Goal: Task Accomplishment & Management: Use online tool/utility

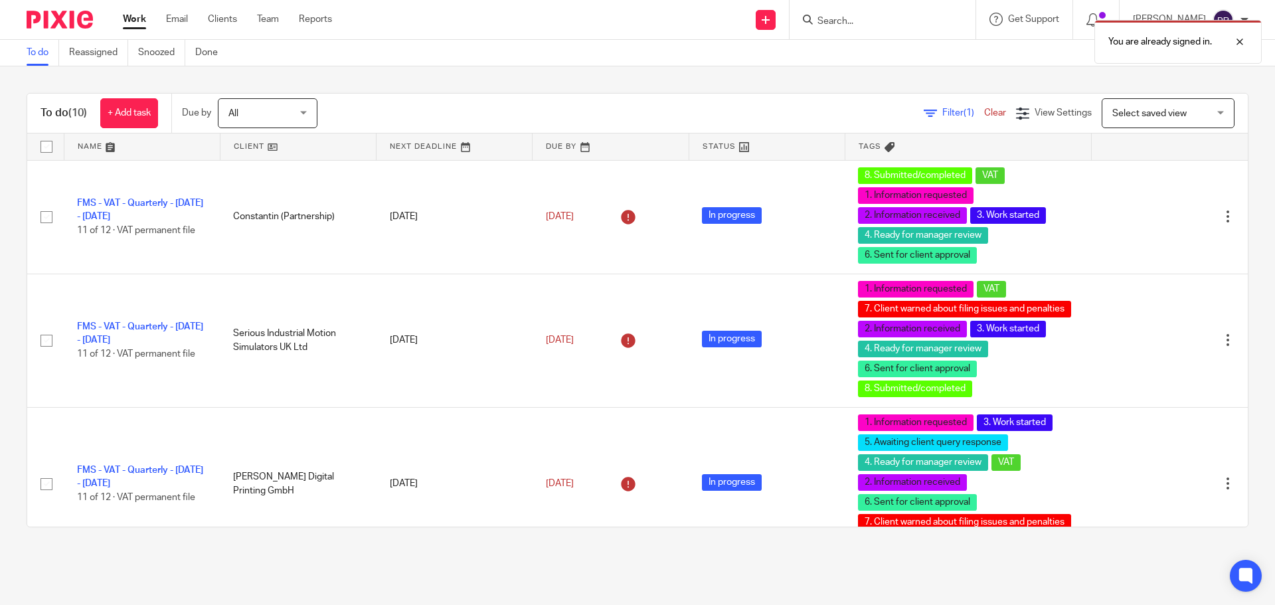
click at [871, 21] on div "You are already signed in." at bounding box center [949, 38] width 624 height 50
click at [859, 23] on div "You are already signed in." at bounding box center [949, 38] width 624 height 50
click at [851, 20] on div "You are already signed in." at bounding box center [949, 38] width 624 height 50
click at [852, 19] on div "You are already signed in." at bounding box center [949, 38] width 624 height 50
click at [844, 19] on div "You are already signed in." at bounding box center [949, 38] width 624 height 50
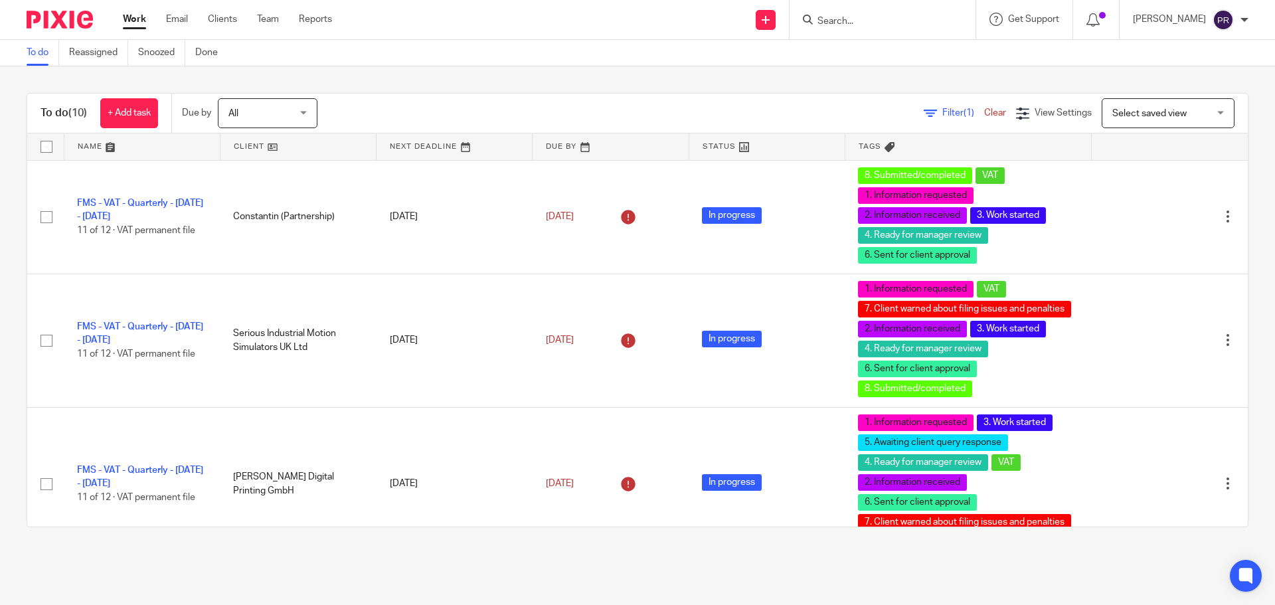
click at [864, 33] on div at bounding box center [882, 19] width 186 height 39
click at [864, 25] on input "Search" at bounding box center [876, 22] width 120 height 12
type input "promontoria h"
click at [903, 49] on link at bounding box center [931, 52] width 236 height 20
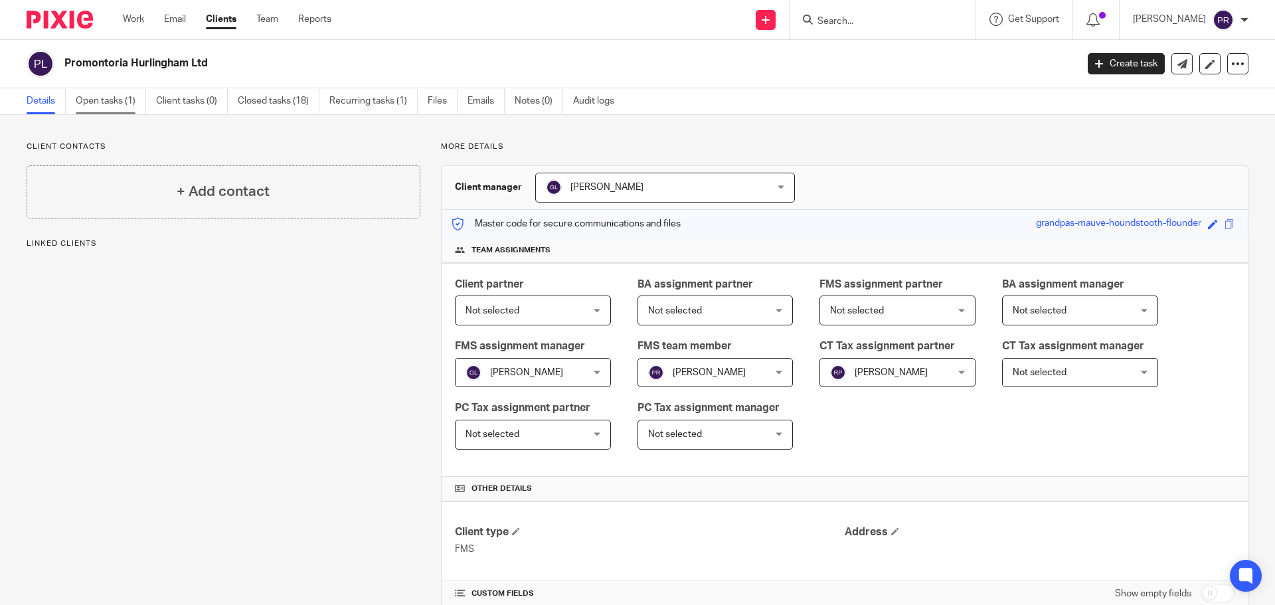
click at [134, 104] on link "Open tasks (1)" at bounding box center [111, 101] width 70 height 26
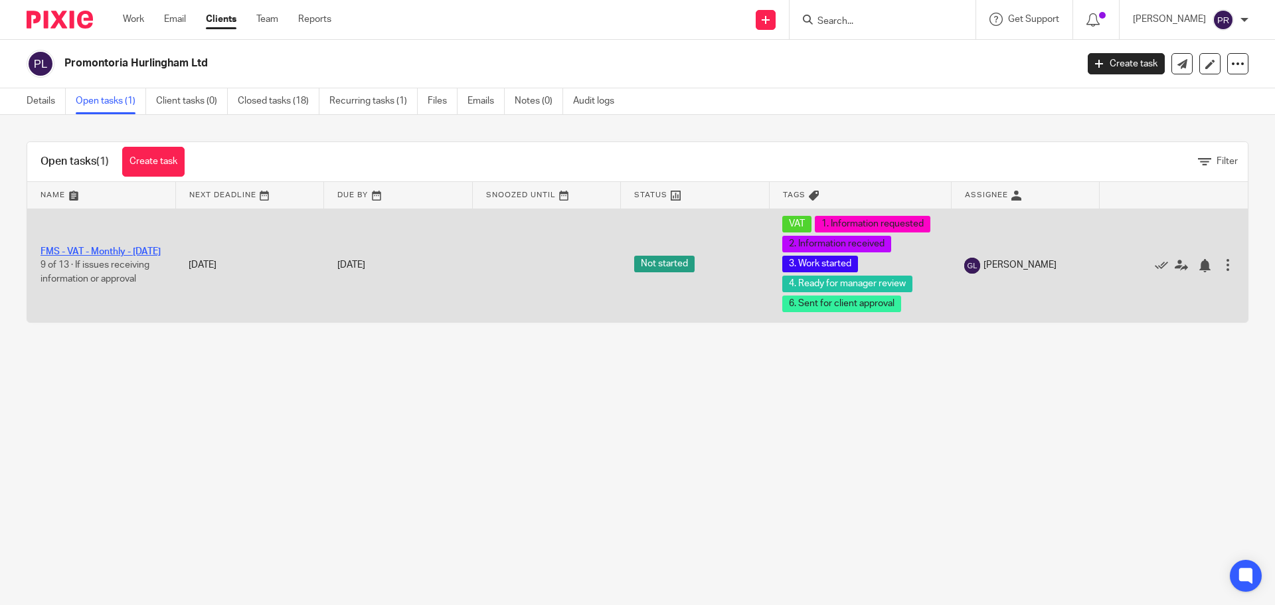
click at [93, 247] on link "FMS - VAT - Monthly - [DATE]" at bounding box center [101, 251] width 120 height 9
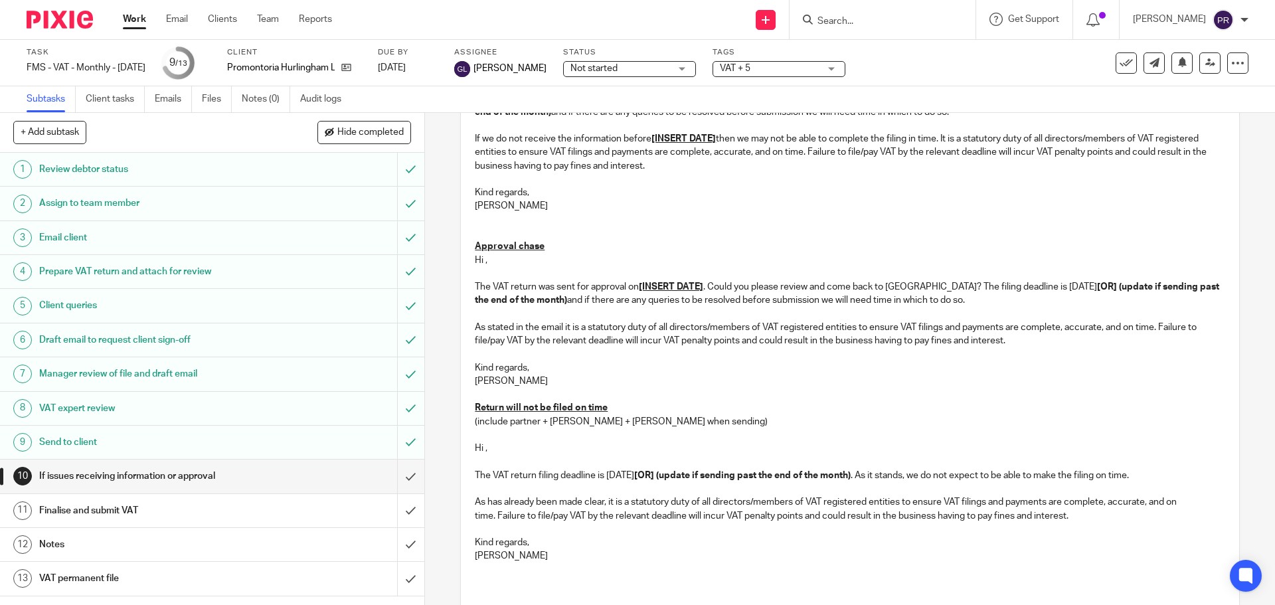
scroll to position [266, 0]
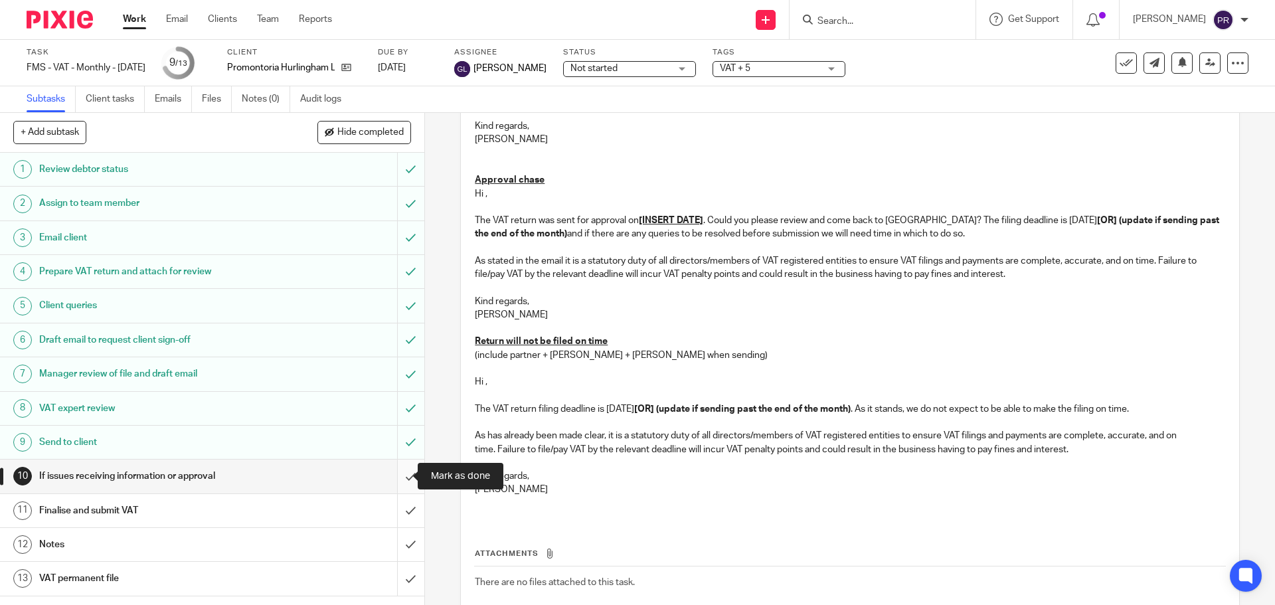
click at [400, 475] on input "submit" at bounding box center [212, 475] width 424 height 33
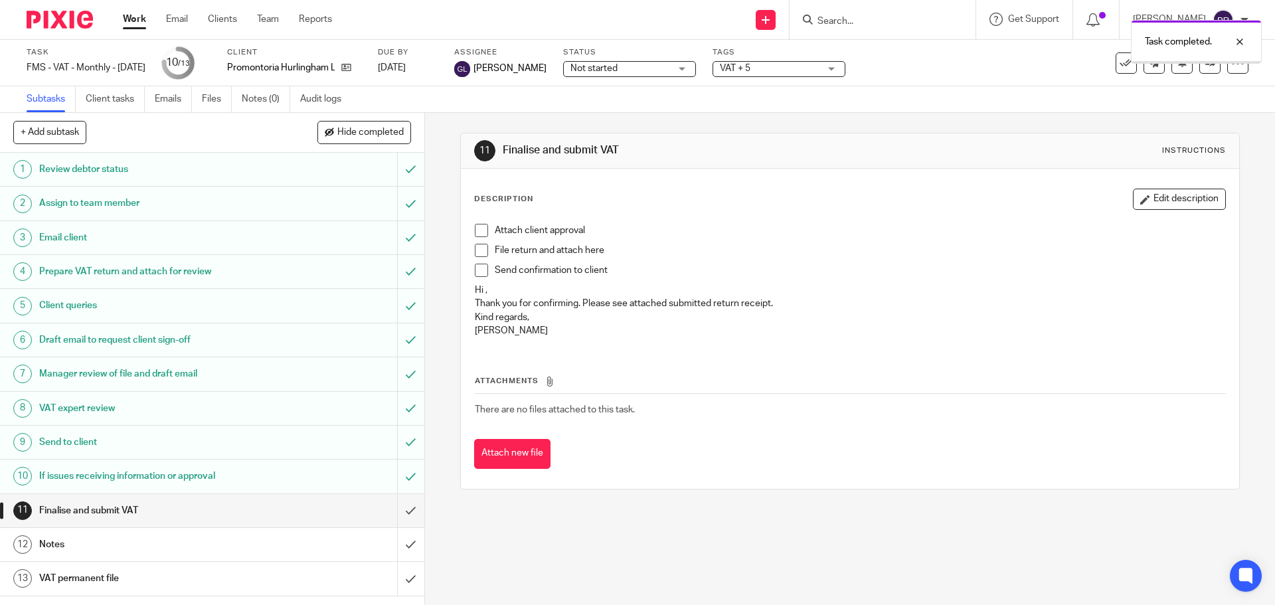
click at [90, 506] on h1 "Finalise and submit VAT" at bounding box center [154, 511] width 230 height 20
click at [483, 230] on span at bounding box center [481, 230] width 13 height 13
click at [482, 253] on span at bounding box center [481, 250] width 13 height 13
click at [481, 274] on span at bounding box center [481, 270] width 13 height 13
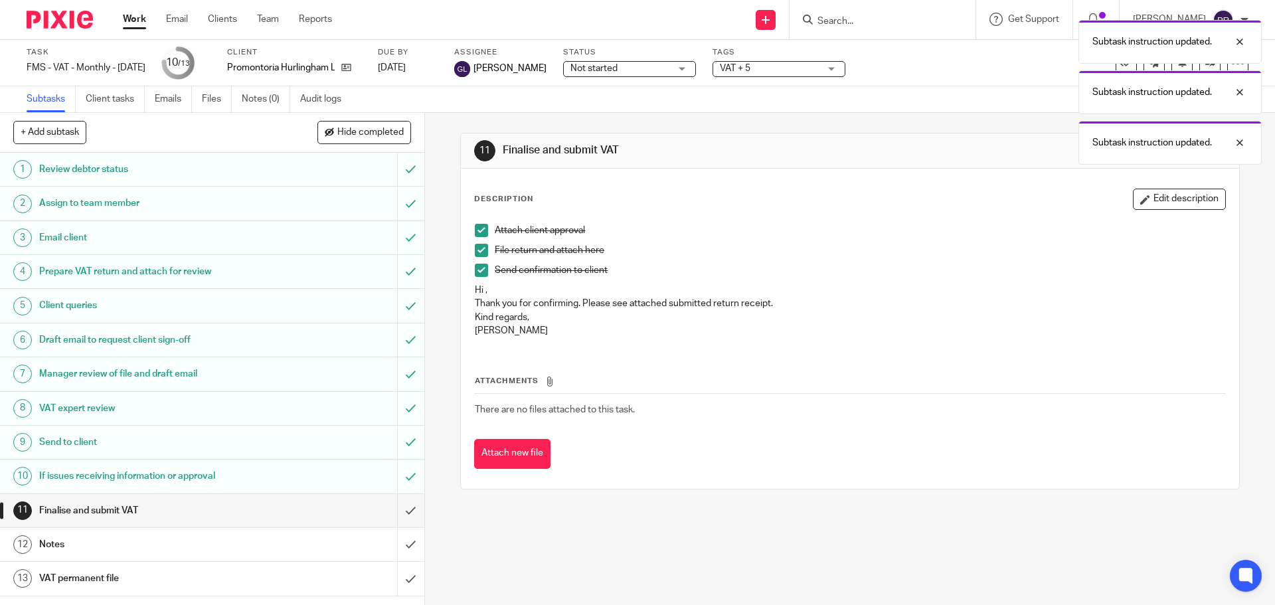
click at [535, 457] on button "Attach new file" at bounding box center [512, 454] width 76 height 30
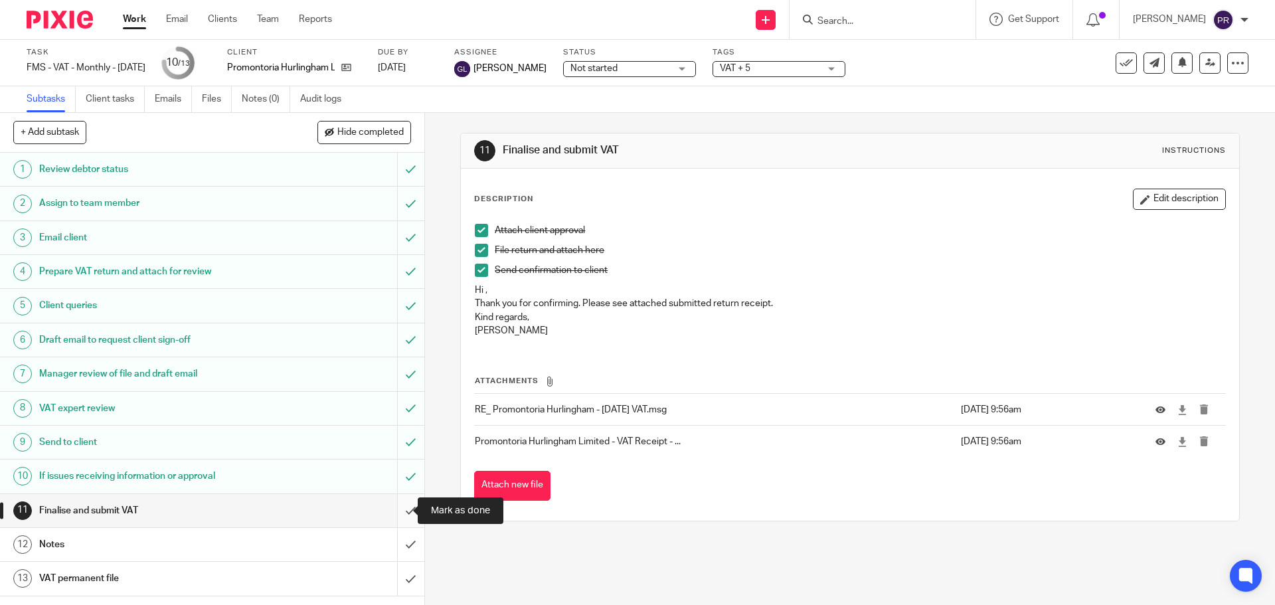
click at [396, 508] on input "submit" at bounding box center [212, 510] width 424 height 33
click at [399, 541] on input "submit" at bounding box center [212, 544] width 424 height 33
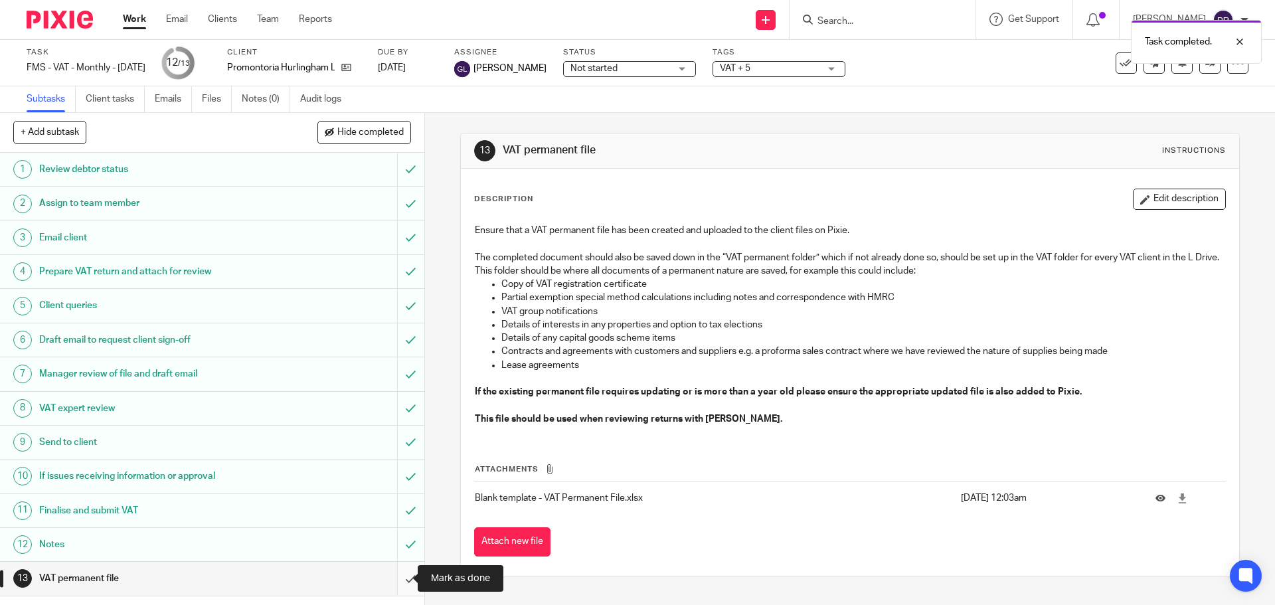
click at [388, 577] on input "submit" at bounding box center [212, 578] width 424 height 33
